Goal: Task Accomplishment & Management: Manage account settings

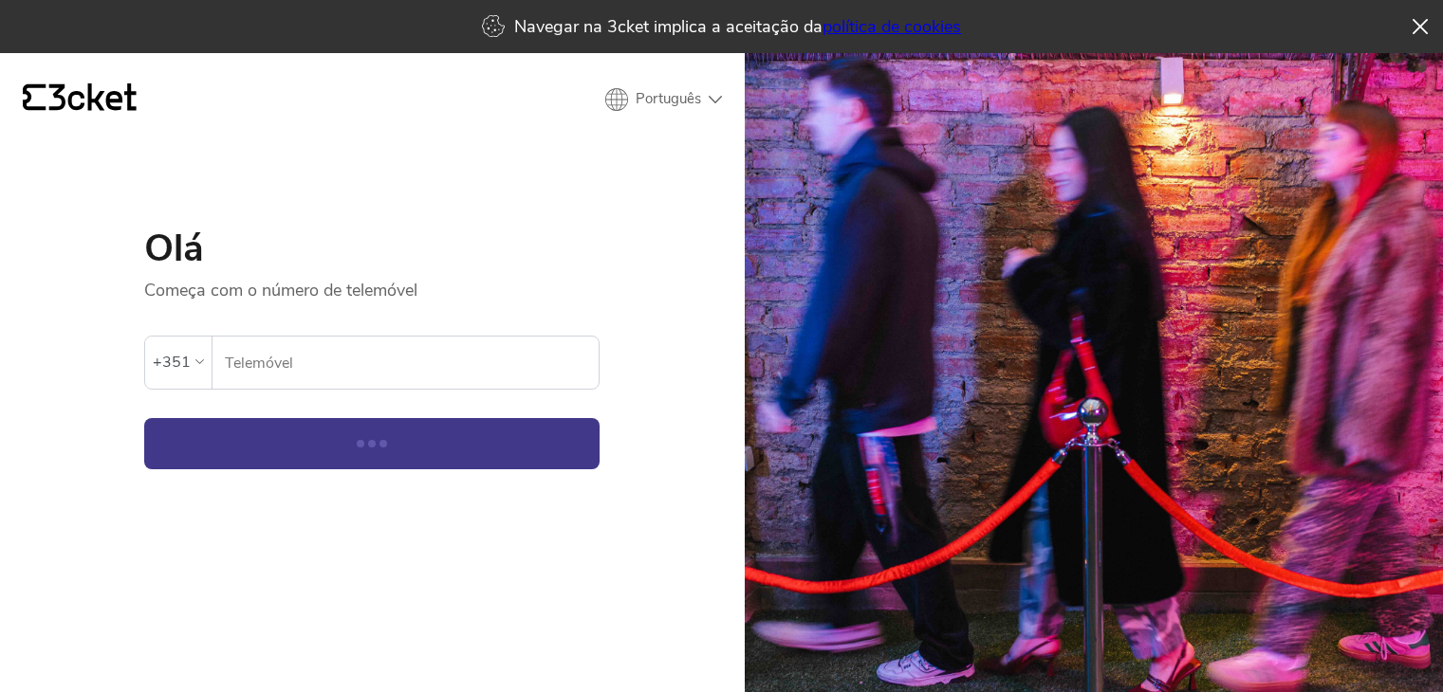
click at [224, 370] on input "Telemóvel" at bounding box center [411, 363] width 375 height 52
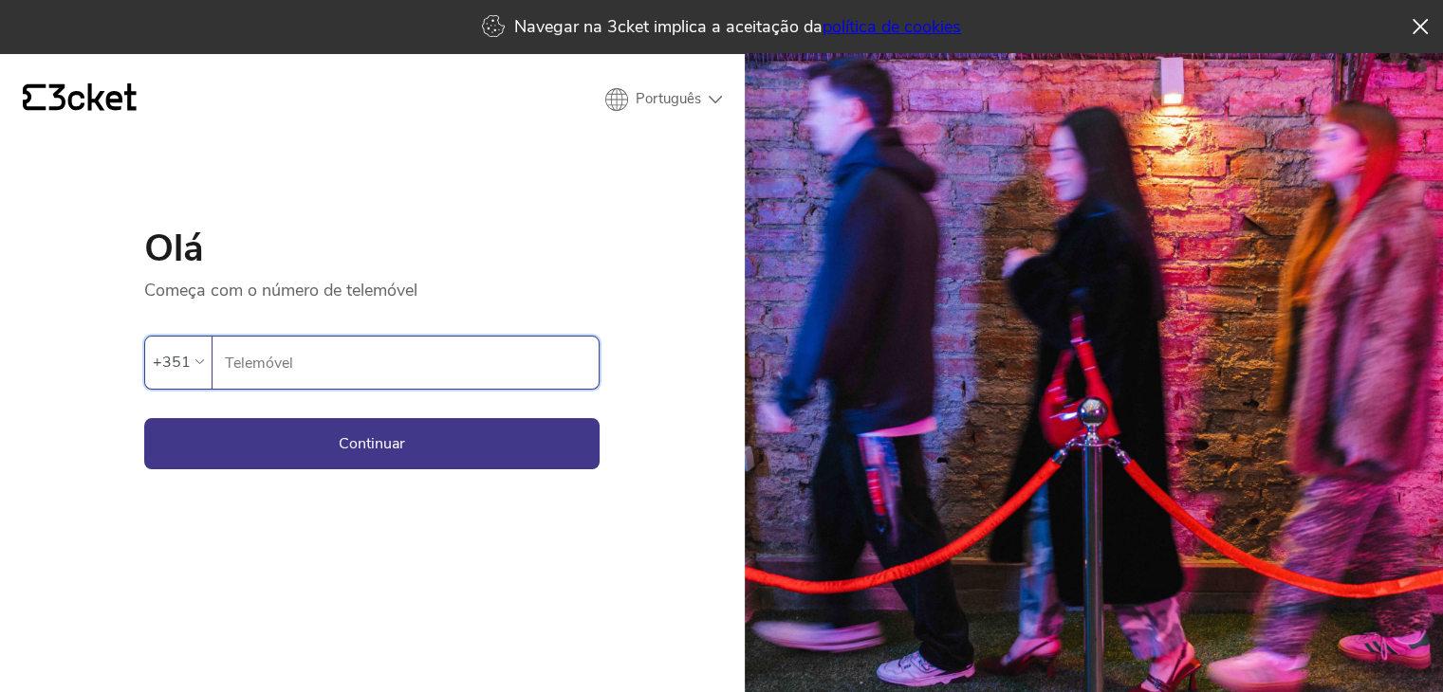
click at [269, 369] on input "Telemóvel" at bounding box center [411, 363] width 375 height 52
type input "910651139"
click at [524, 460] on button "Continuar" at bounding box center [371, 443] width 455 height 51
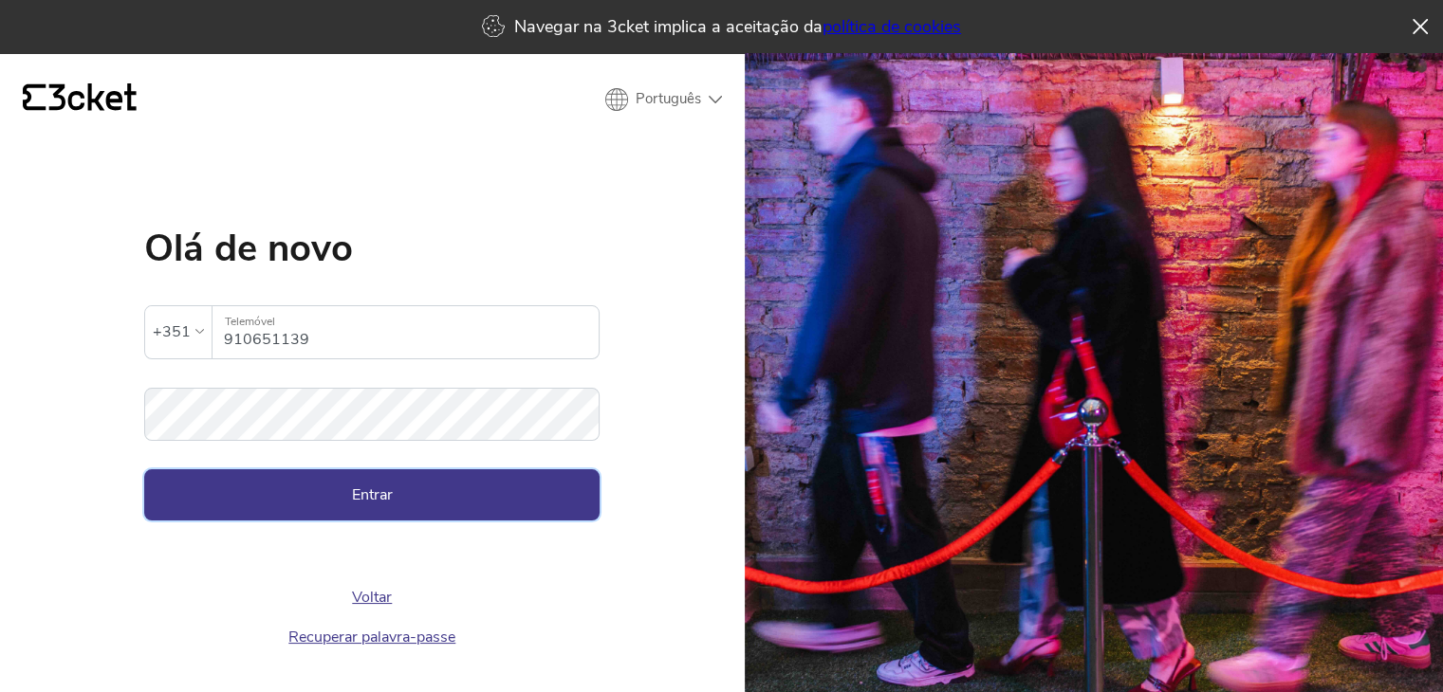
click at [360, 519] on button "Entrar" at bounding box center [371, 495] width 455 height 51
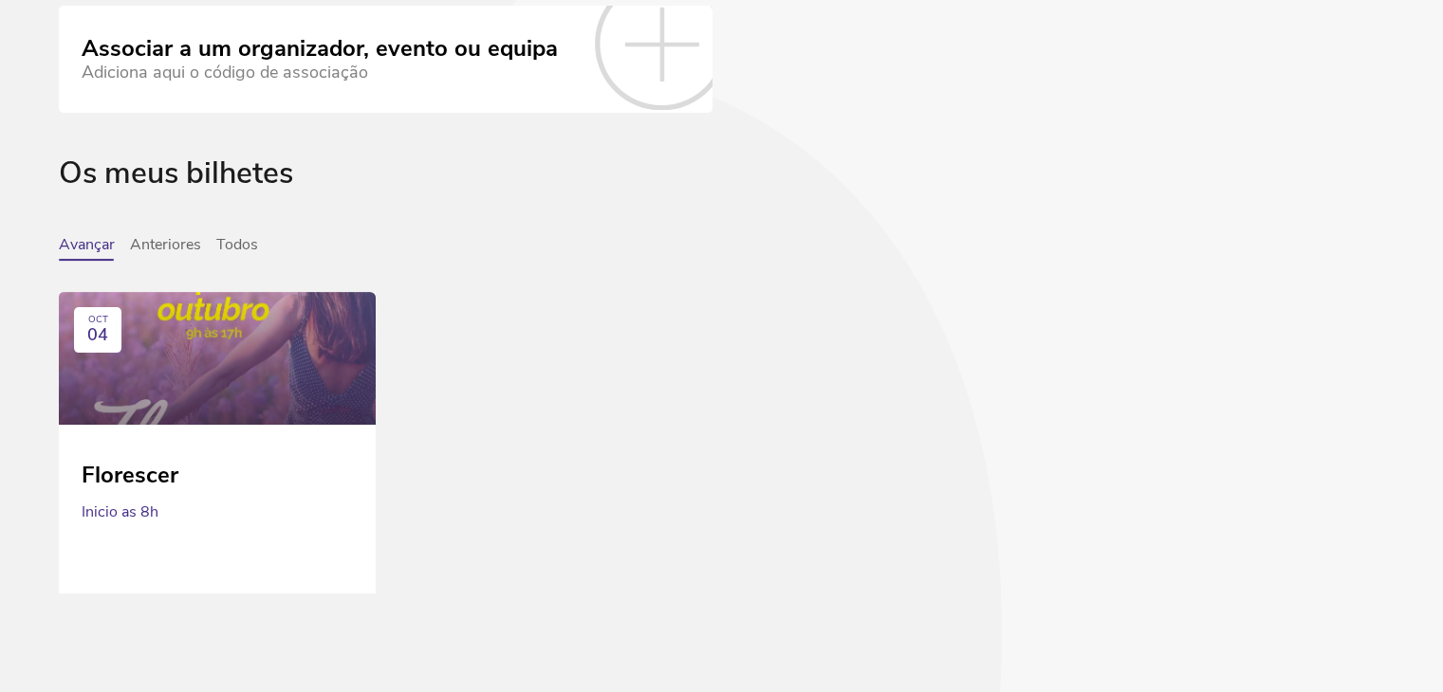
scroll to position [486, 0]
click at [152, 253] on button "Anteriores" at bounding box center [165, 247] width 71 height 25
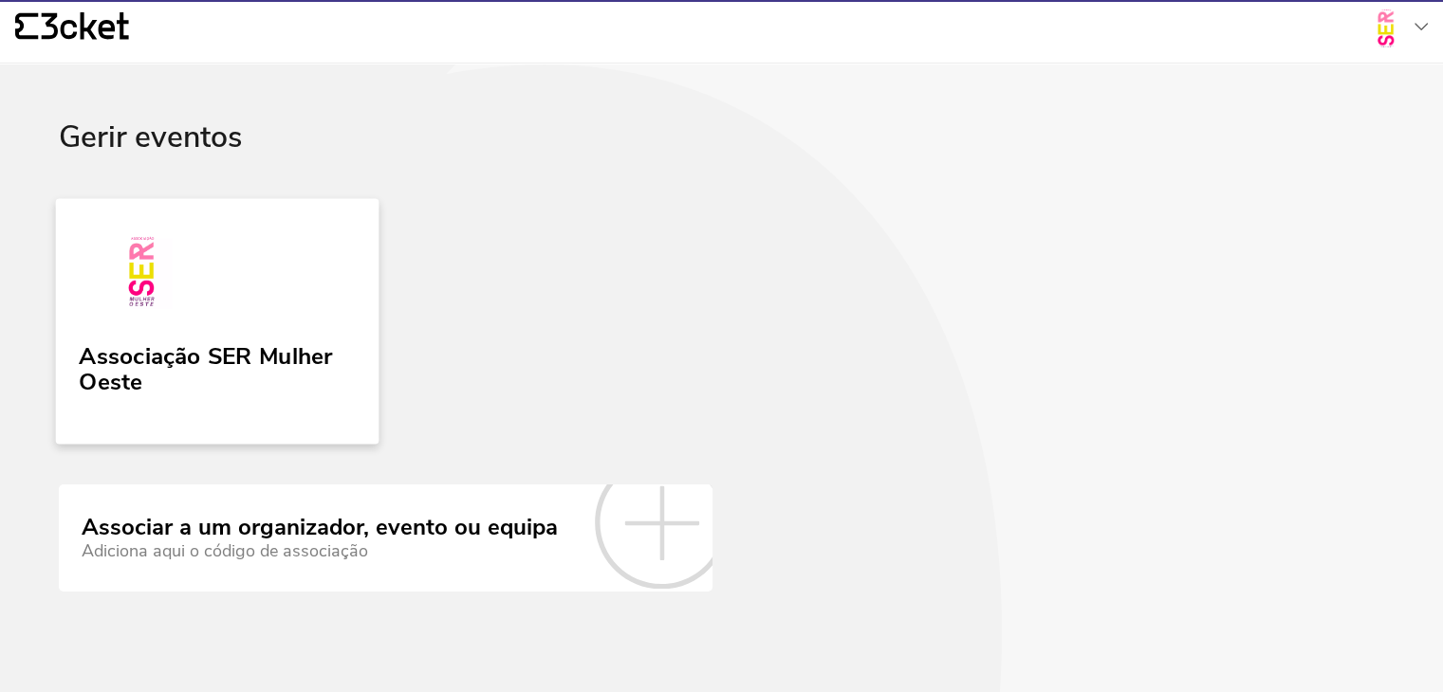
scroll to position [4, 0]
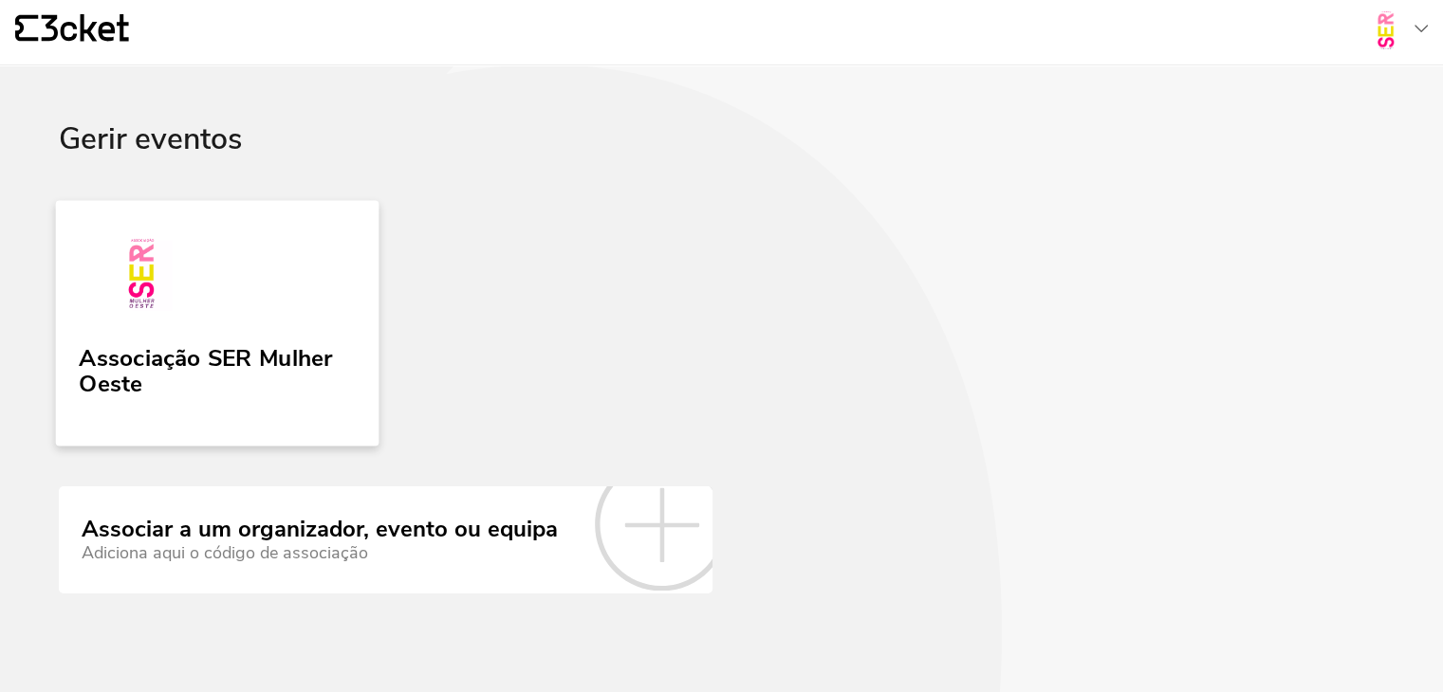
click at [254, 338] on div "Associação SER Mulher Oeste" at bounding box center [217, 368] width 277 height 61
